Goal: Task Accomplishment & Management: Use online tool/utility

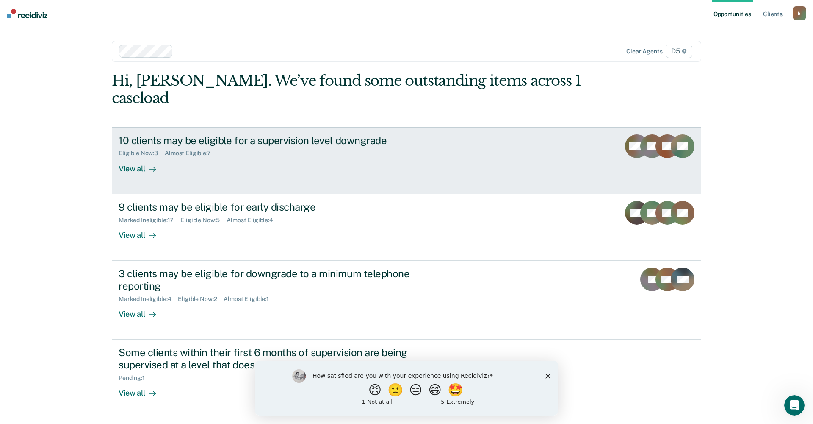
click at [139, 157] on div "View all" at bounding box center [142, 165] width 47 height 17
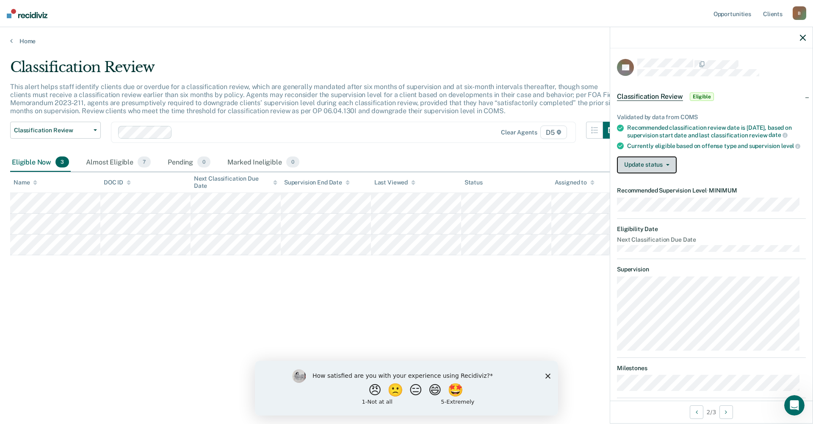
click at [658, 171] on button "Update status" at bounding box center [647, 164] width 60 height 17
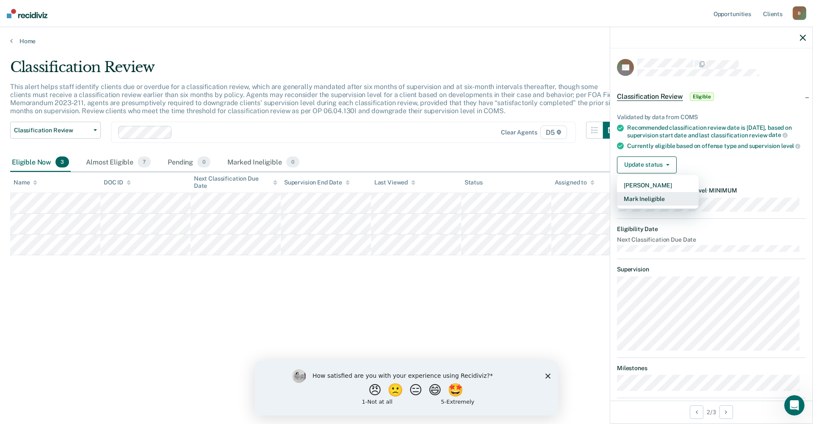
click at [656, 205] on button "Mark Ineligible" at bounding box center [658, 199] width 82 height 14
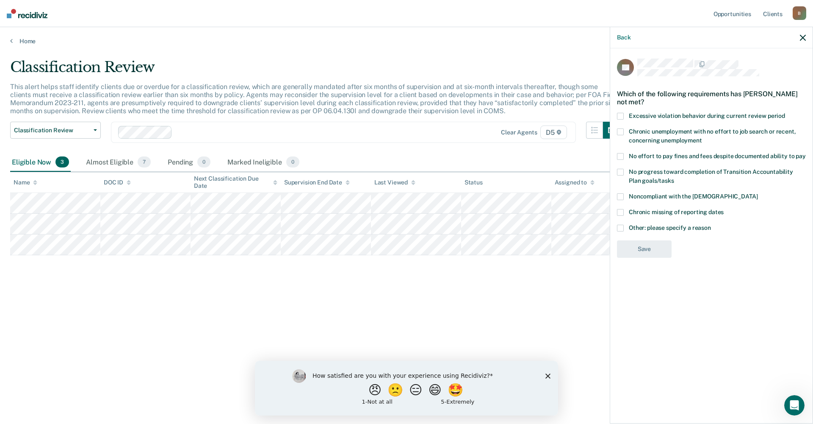
click at [494, 304] on div "Classification Review This alert helps staff identify clients due or overdue fo…" at bounding box center [406, 209] width 793 height 302
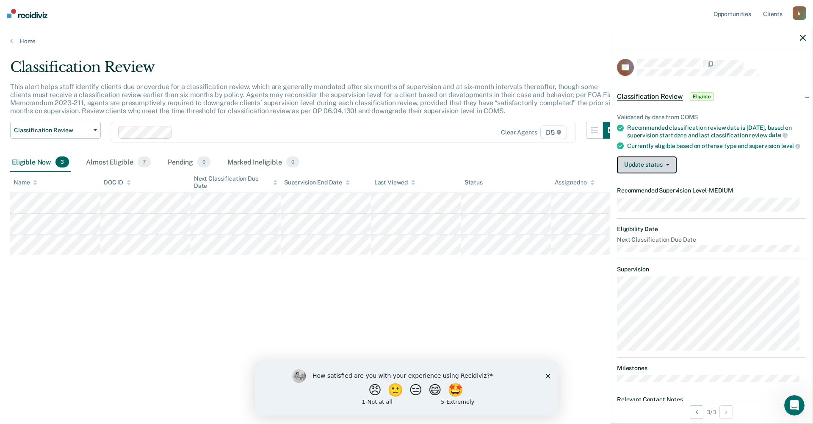
click at [654, 168] on button "Update status" at bounding box center [647, 164] width 60 height 17
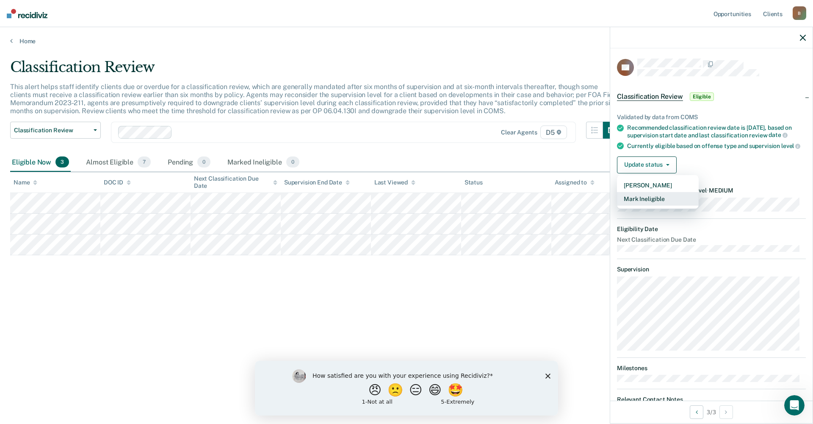
click at [653, 205] on button "Mark Ineligible" at bounding box center [658, 199] width 82 height 14
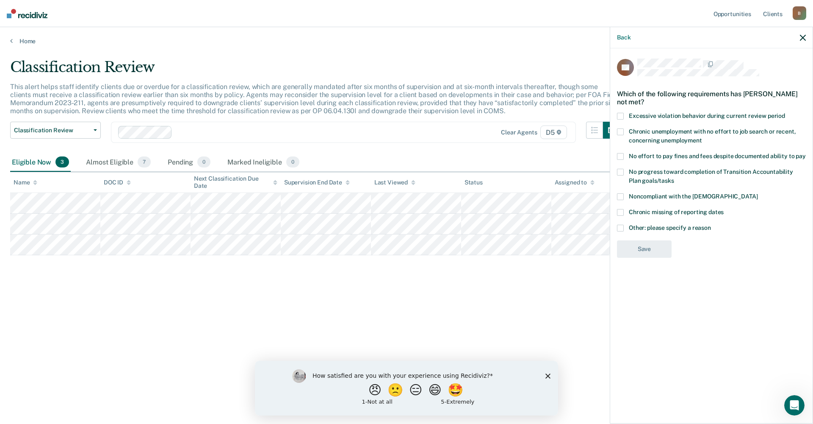
click at [622, 195] on span at bounding box center [620, 196] width 7 height 7
click at [758, 193] on input "Noncompliant with the [DEMOGRAPHIC_DATA]" at bounding box center [758, 193] width 0 height 0
click at [643, 282] on button "Save" at bounding box center [644, 283] width 55 height 17
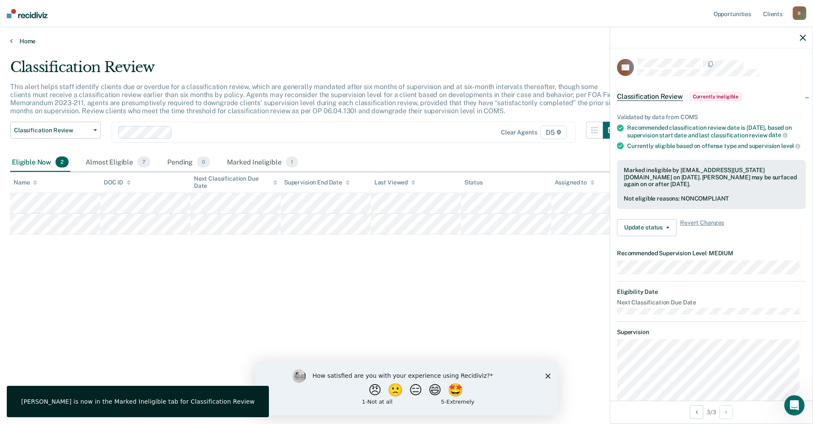
click at [16, 40] on link "Home" at bounding box center [406, 41] width 793 height 8
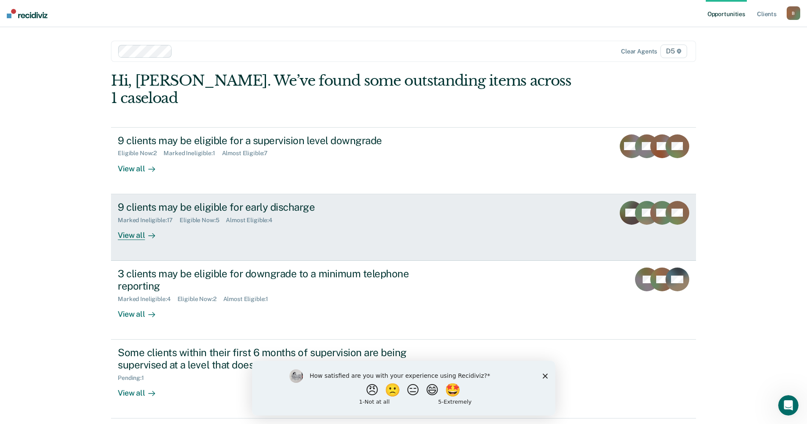
click at [133, 223] on div "View all" at bounding box center [141, 231] width 47 height 17
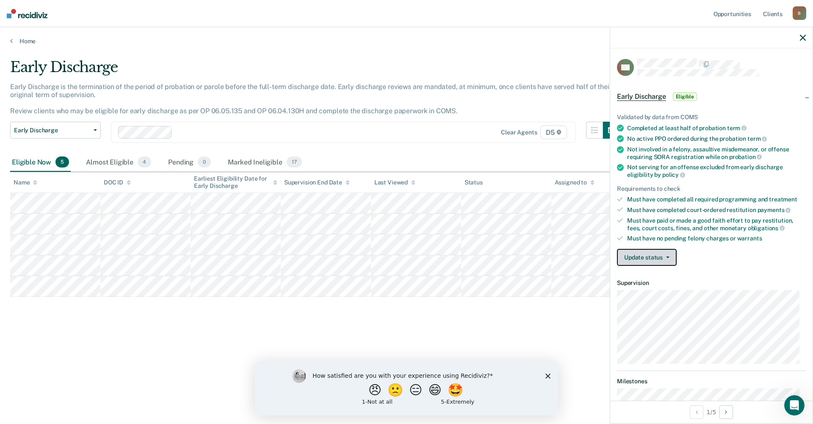
click at [648, 252] on button "Update status" at bounding box center [647, 257] width 60 height 17
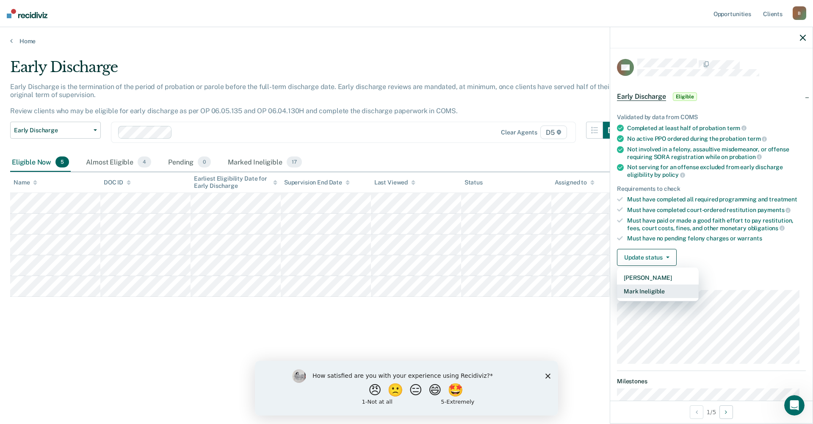
click at [659, 288] on button "Mark Ineligible" at bounding box center [658, 291] width 82 height 14
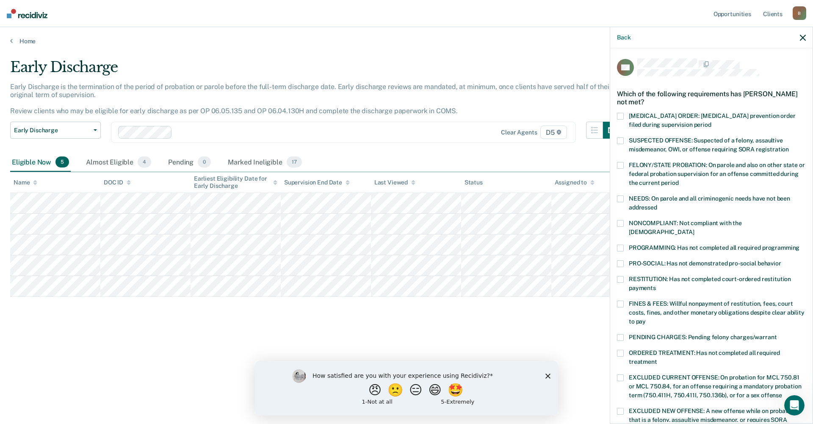
click at [624, 300] on label "FINES & FEES: Willful nonpayment of restitution, fees, court costs, fines, and …" at bounding box center [711, 313] width 189 height 27
click at [646, 318] on input "FINES & FEES: Willful nonpayment of restitution, fees, court costs, fines, and …" at bounding box center [646, 318] width 0 height 0
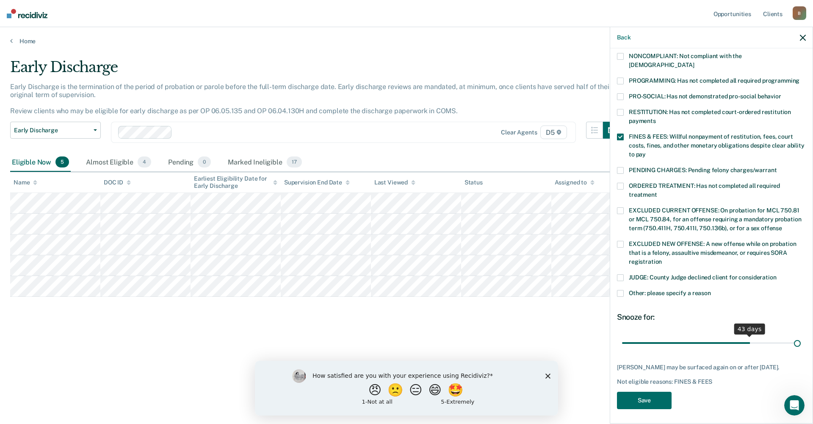
scroll to position [160, 0]
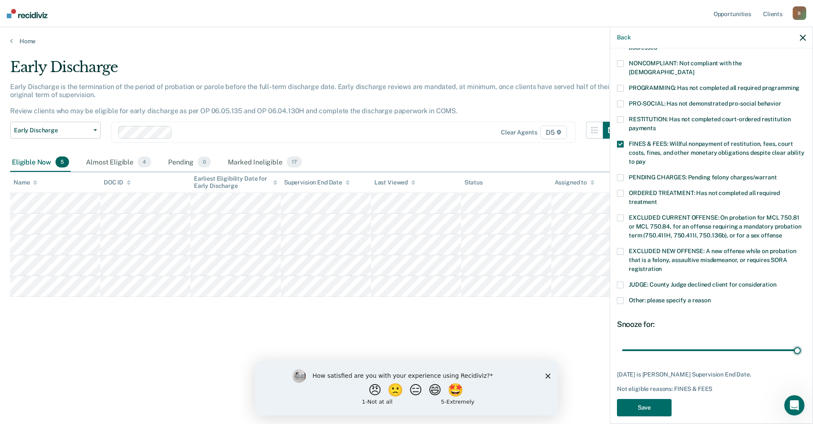
drag, startPoint x: 709, startPoint y: 333, endPoint x: 812, endPoint y: 318, distance: 104.5
type input "59"
click at [801, 342] on input "range" at bounding box center [711, 349] width 179 height 15
click at [646, 399] on button "Save" at bounding box center [644, 407] width 55 height 17
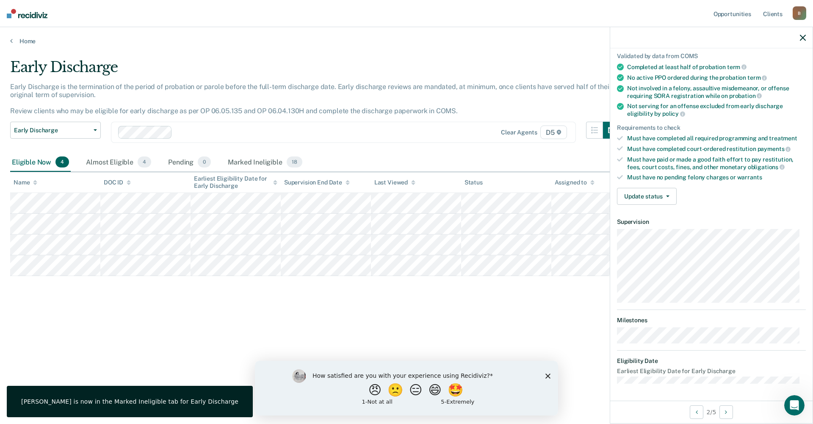
scroll to position [60, 0]
click at [634, 193] on button "Update status" at bounding box center [647, 196] width 60 height 17
click at [635, 228] on button "Mark Ineligible" at bounding box center [658, 231] width 82 height 14
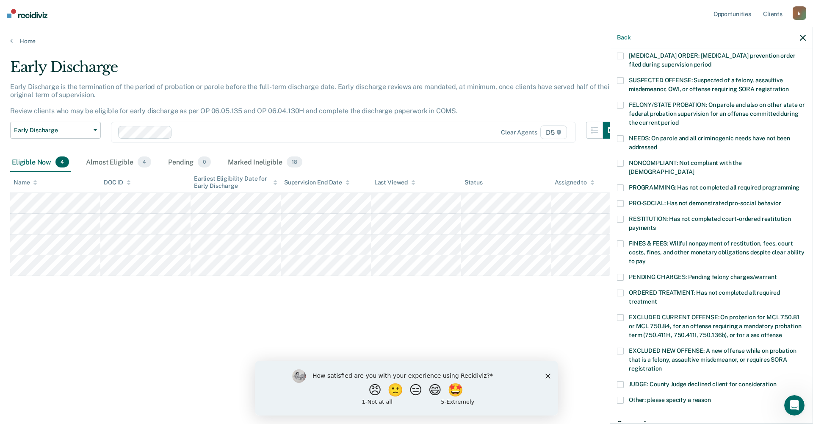
click at [624, 381] on span at bounding box center [620, 384] width 7 height 7
click at [777, 381] on input "JUDGE: County Judge declined client for consideration" at bounding box center [777, 381] width 0 height 0
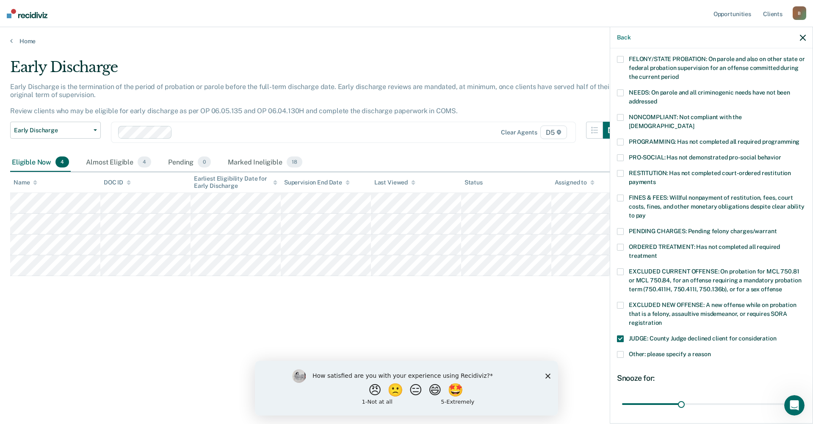
scroll to position [167, 0]
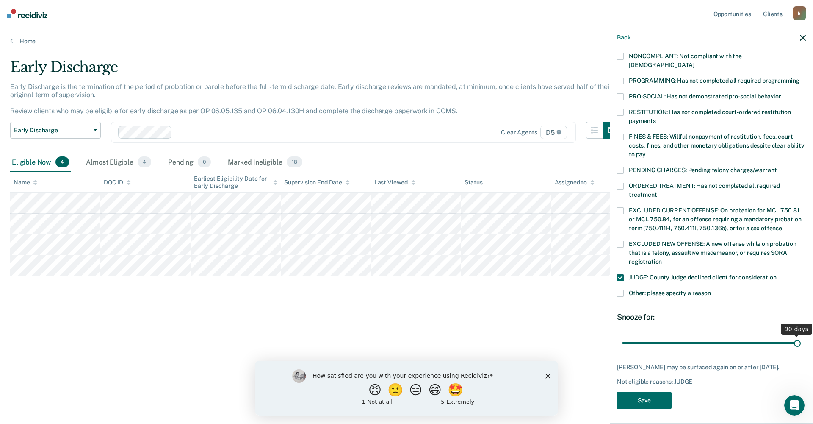
drag, startPoint x: 681, startPoint y: 333, endPoint x: 813, endPoint y: 314, distance: 133.4
type input "90"
click at [801, 335] on input "range" at bounding box center [711, 342] width 179 height 15
click at [649, 394] on button "Save" at bounding box center [644, 399] width 55 height 17
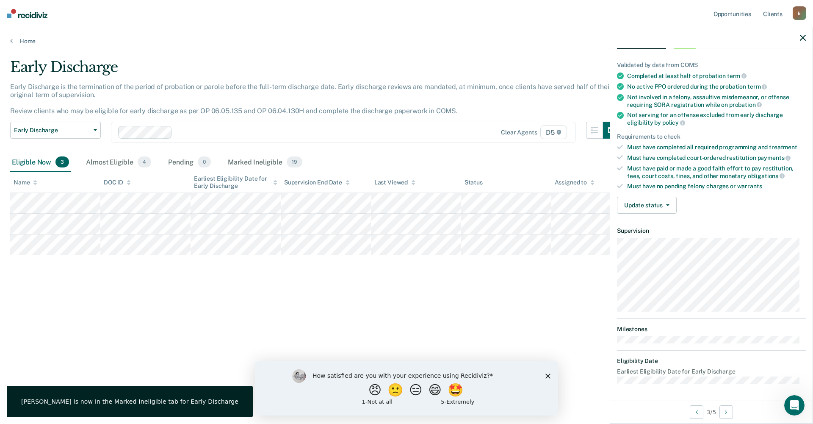
scroll to position [51, 0]
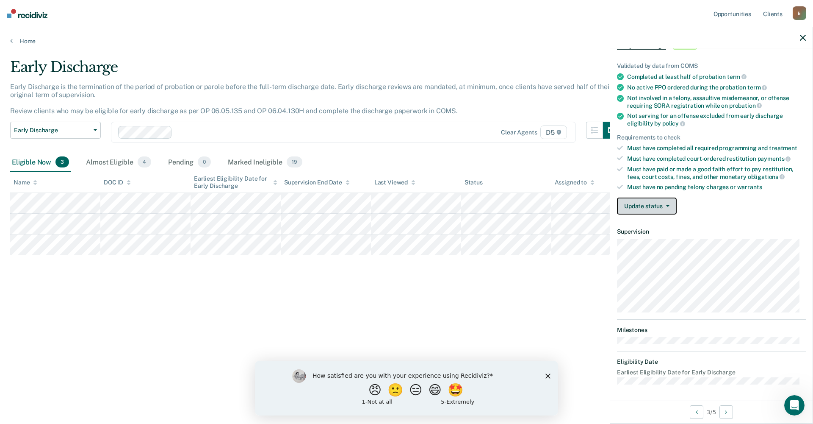
click at [635, 207] on button "Update status" at bounding box center [647, 205] width 60 height 17
click at [302, 305] on div "Early Discharge Early Discharge is the termination of the period of probation o…" at bounding box center [406, 209] width 793 height 302
click at [658, 205] on button "Update status" at bounding box center [647, 205] width 60 height 17
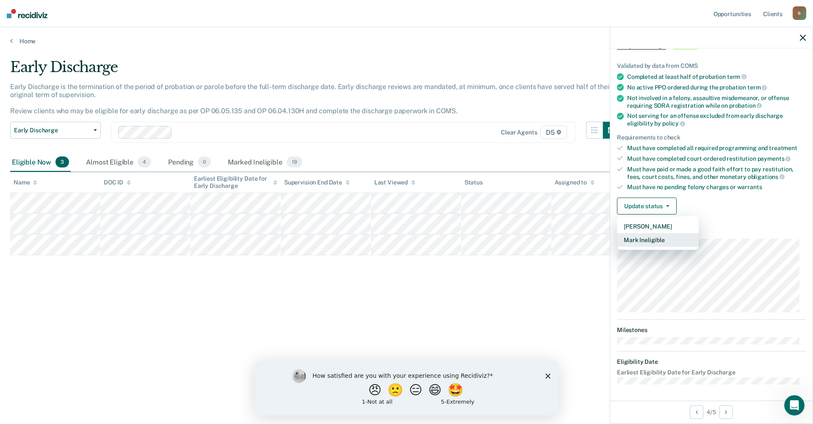
click at [651, 238] on button "Mark Ineligible" at bounding box center [658, 240] width 82 height 14
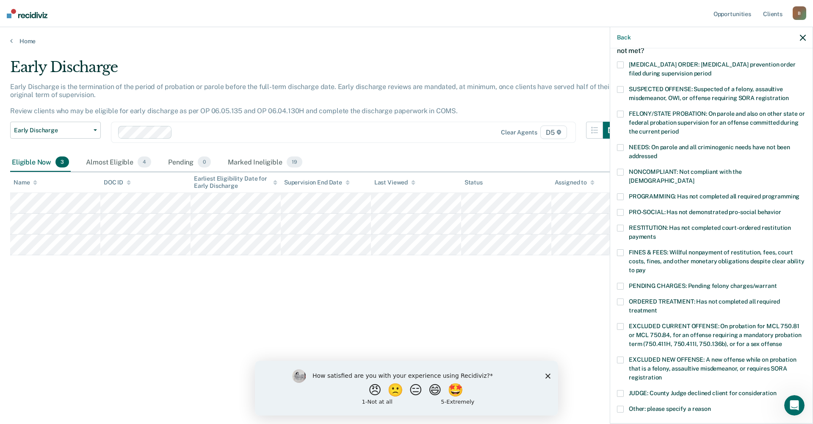
click at [626, 298] on label "ORDERED TREATMENT: Has not completed all required treatment" at bounding box center [711, 307] width 189 height 18
click at [657, 307] on input "ORDERED TREATMENT: Has not completed all required treatment" at bounding box center [657, 307] width 0 height 0
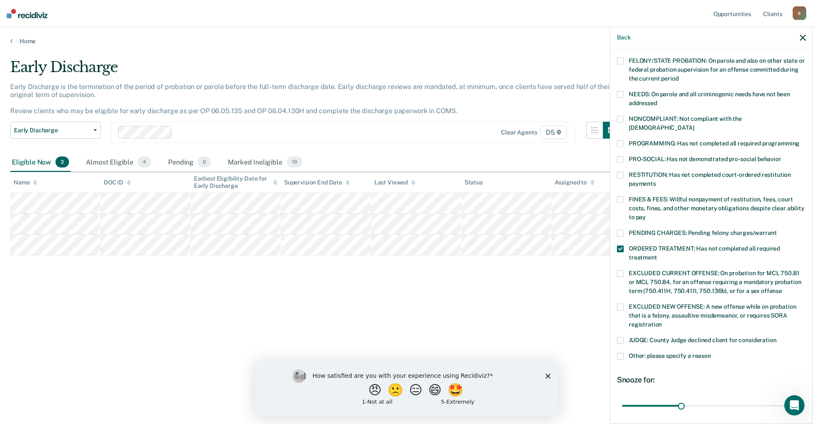
scroll to position [160, 0]
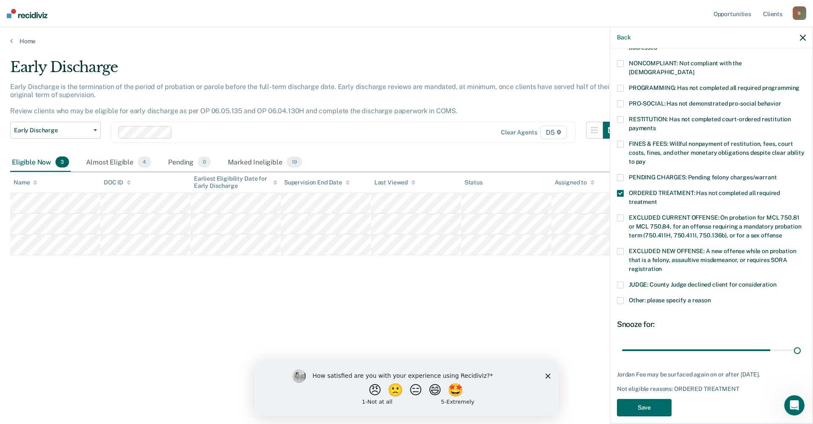
drag, startPoint x: 677, startPoint y: 342, endPoint x: 811, endPoint y: 328, distance: 135.0
type input "90"
click at [801, 342] on input "range" at bounding box center [711, 349] width 179 height 15
click at [651, 399] on button "Save" at bounding box center [644, 407] width 55 height 17
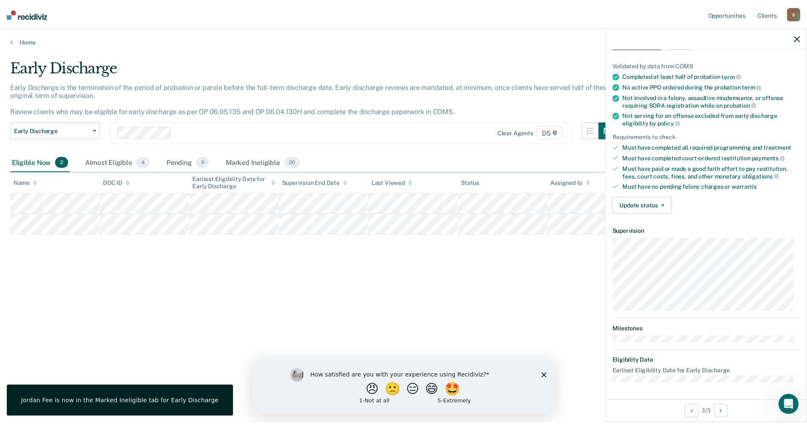
scroll to position [51, 0]
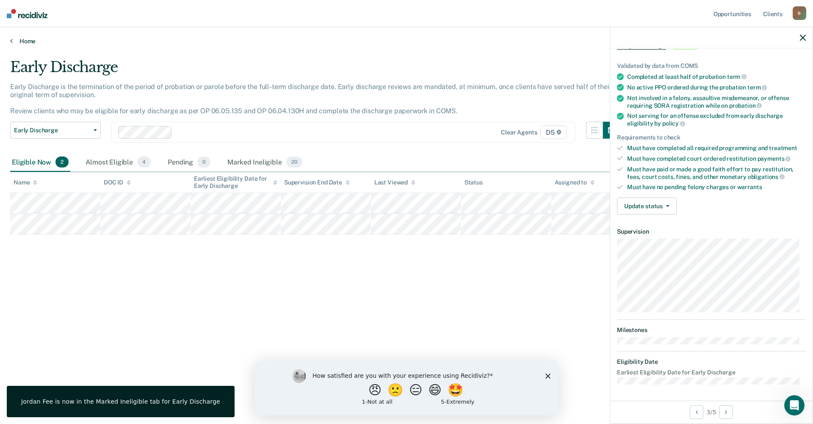
click at [11, 39] on icon at bounding box center [11, 40] width 3 height 7
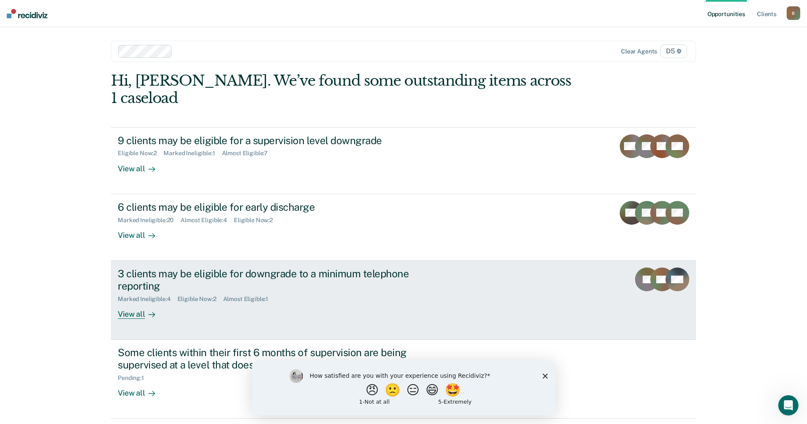
click at [135, 302] on div "View all" at bounding box center [141, 310] width 47 height 17
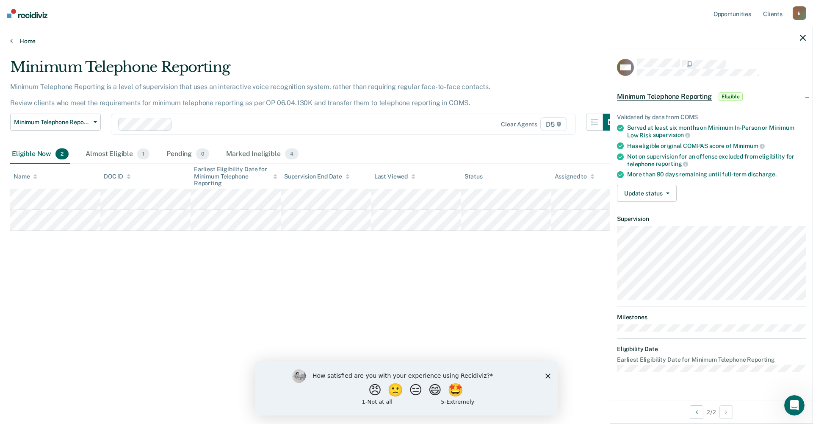
click at [11, 42] on icon at bounding box center [11, 40] width 3 height 7
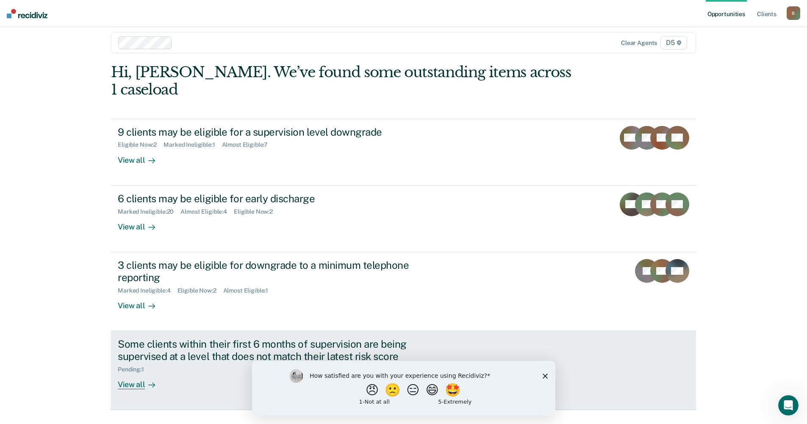
scroll to position [11, 0]
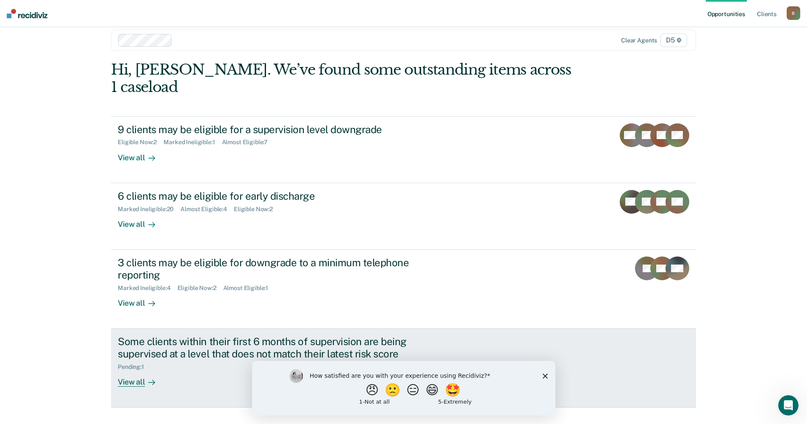
click at [129, 370] on div "View all" at bounding box center [141, 378] width 47 height 17
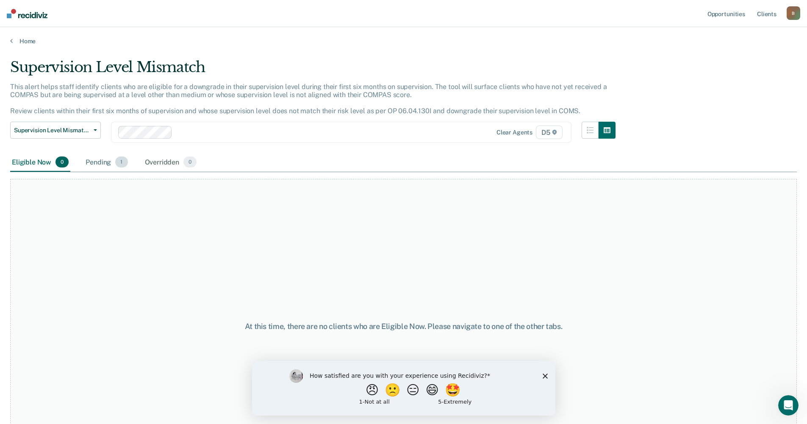
click at [106, 162] on div "Pending 1" at bounding box center [106, 162] width 45 height 19
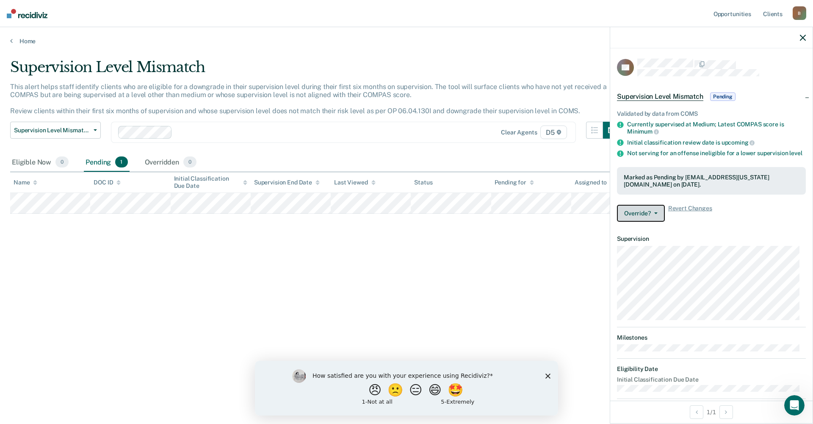
click at [638, 213] on button "Override?" at bounding box center [641, 213] width 48 height 17
click at [646, 246] on button "[PERSON_NAME]" at bounding box center [658, 247] width 82 height 14
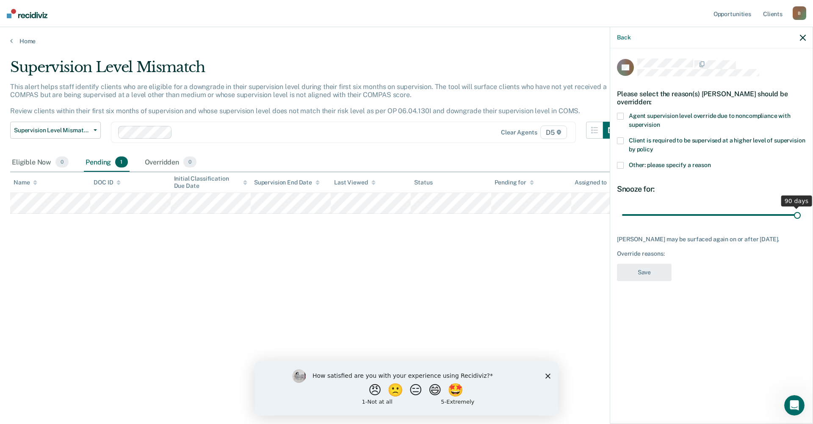
drag, startPoint x: 681, startPoint y: 212, endPoint x: 813, endPoint y: 208, distance: 132.2
type input "90"
click at [801, 208] on input "range" at bounding box center [711, 214] width 179 height 15
click at [503, 274] on div "Supervision Level Mismatch This alert helps staff identify clients who are elig…" at bounding box center [406, 209] width 793 height 302
click at [650, 286] on div "CS Please select the reason(s) [PERSON_NAME] should be overridden: Agent superv…" at bounding box center [711, 171] width 189 height 227
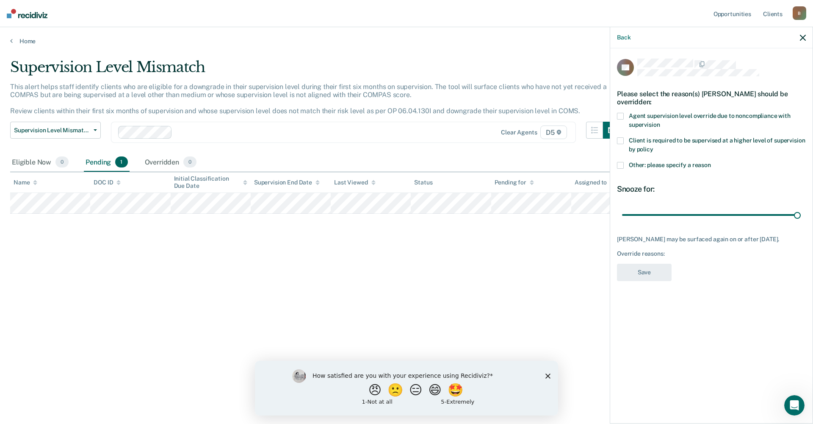
click at [621, 163] on span at bounding box center [620, 165] width 7 height 7
click at [711, 162] on input "Other: please specify a reason" at bounding box center [711, 162] width 0 height 0
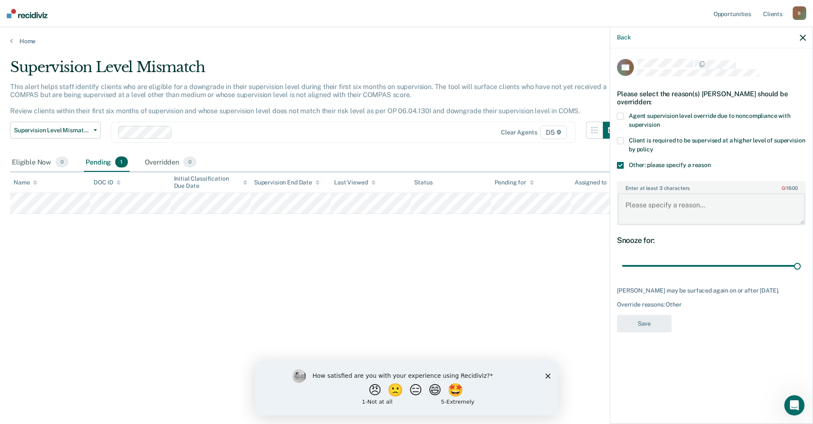
drag, startPoint x: 628, startPoint y: 202, endPoint x: 629, endPoint y: 197, distance: 4.7
click at [628, 201] on textarea "Enter at least 3 characters 0 / 1600" at bounding box center [711, 208] width 187 height 31
type textarea "P was on Curfew Tether"
click at [654, 332] on button "Save" at bounding box center [644, 323] width 55 height 17
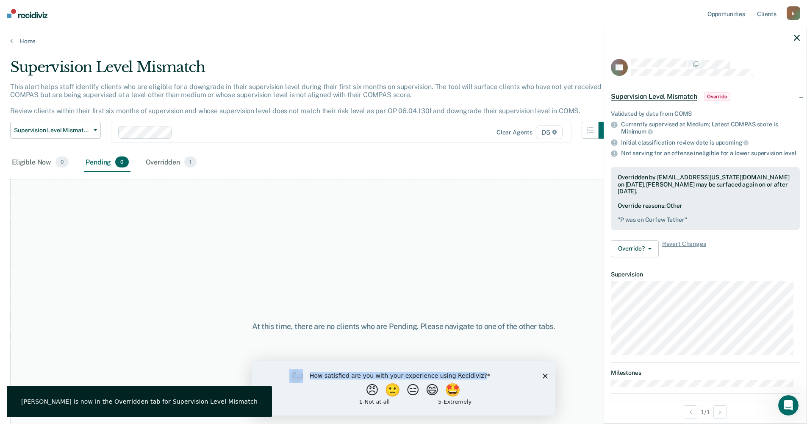
click at [547, 376] on div "How satisfied are you with your experience using Recidiviz? 😠 🙁 😑 😄 🤩 1 - Not a…" at bounding box center [403, 387] width 303 height 55
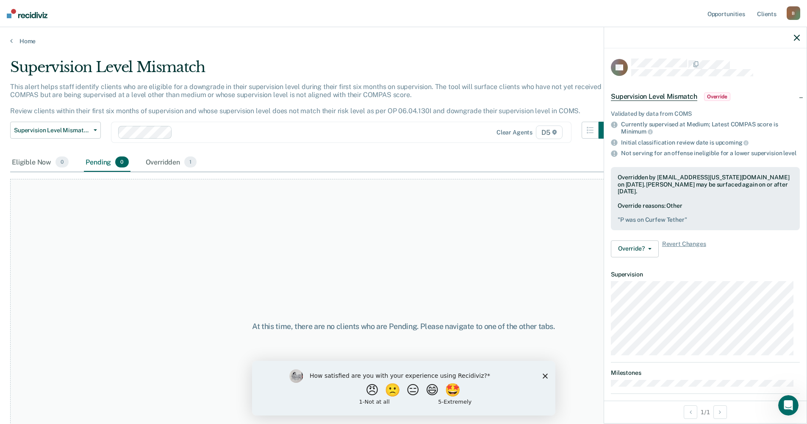
drag, startPoint x: 547, startPoint y: 376, endPoint x: 546, endPoint y: 368, distance: 8.1
click at [545, 377] on icon "Close survey" at bounding box center [544, 375] width 5 height 5
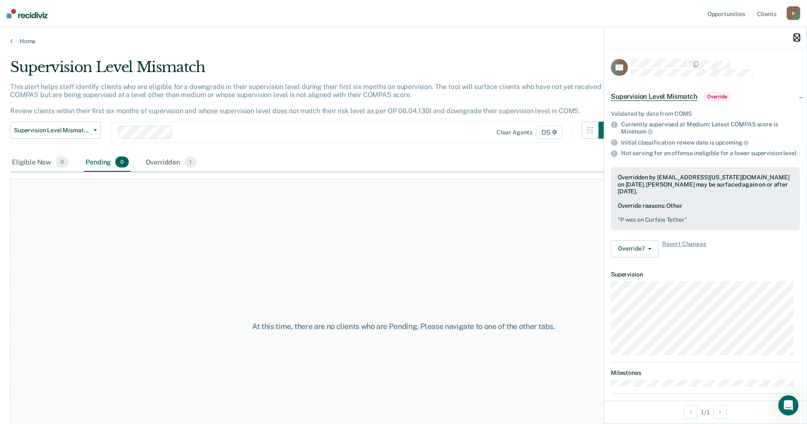
click at [798, 36] on icon "button" at bounding box center [797, 38] width 6 height 6
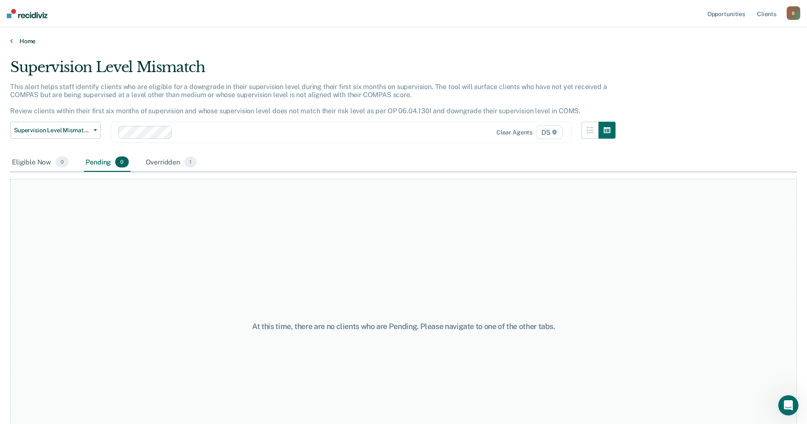
click at [13, 43] on link "Home" at bounding box center [403, 41] width 787 height 8
